Goal: Transaction & Acquisition: Book appointment/travel/reservation

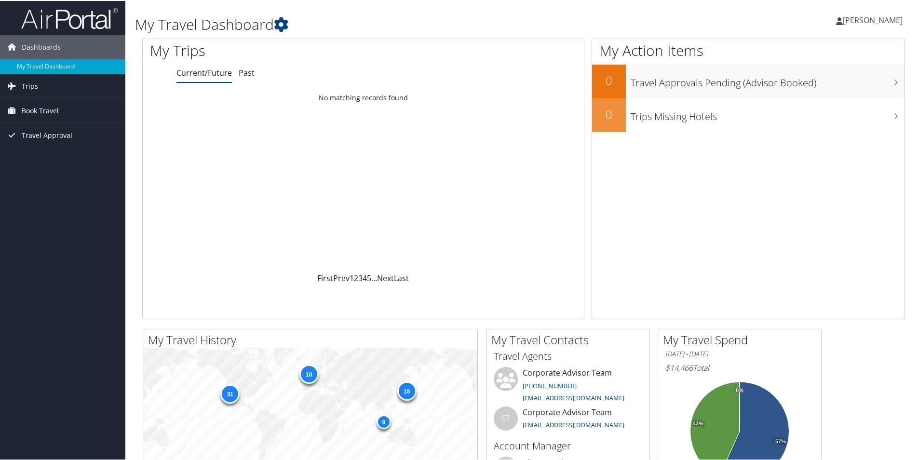
click at [49, 113] on span "Book Travel" at bounding box center [40, 110] width 37 height 24
click at [48, 162] on link "Book/Manage Online Trips" at bounding box center [62, 158] width 125 height 14
